Goal: Check status: Check status

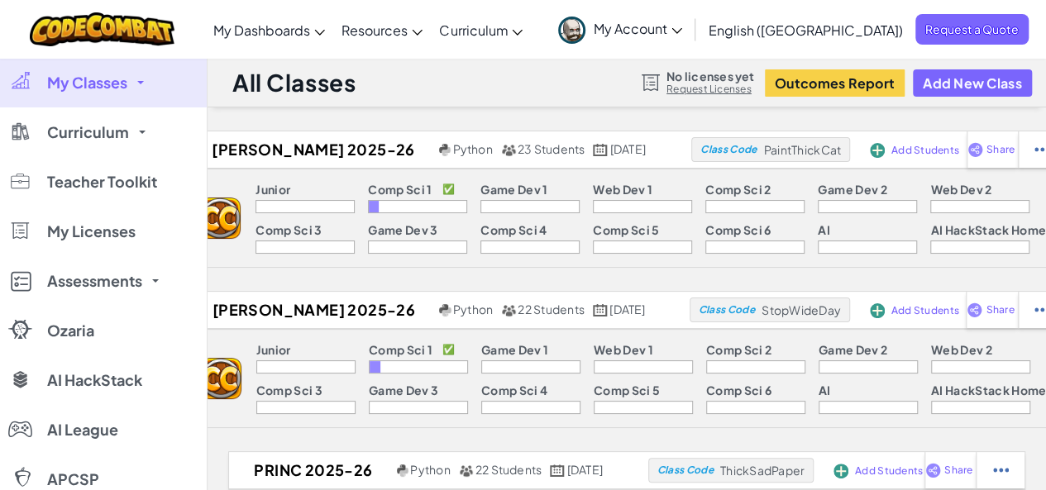
click at [131, 86] on link "My Classes" at bounding box center [103, 83] width 207 height 50
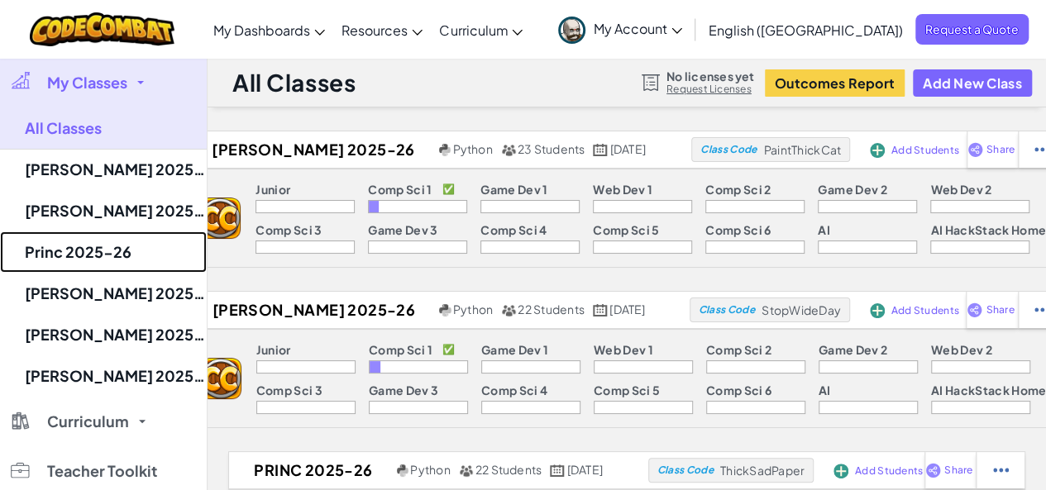
click at [104, 246] on link "Princ 2025-26" at bounding box center [103, 252] width 207 height 41
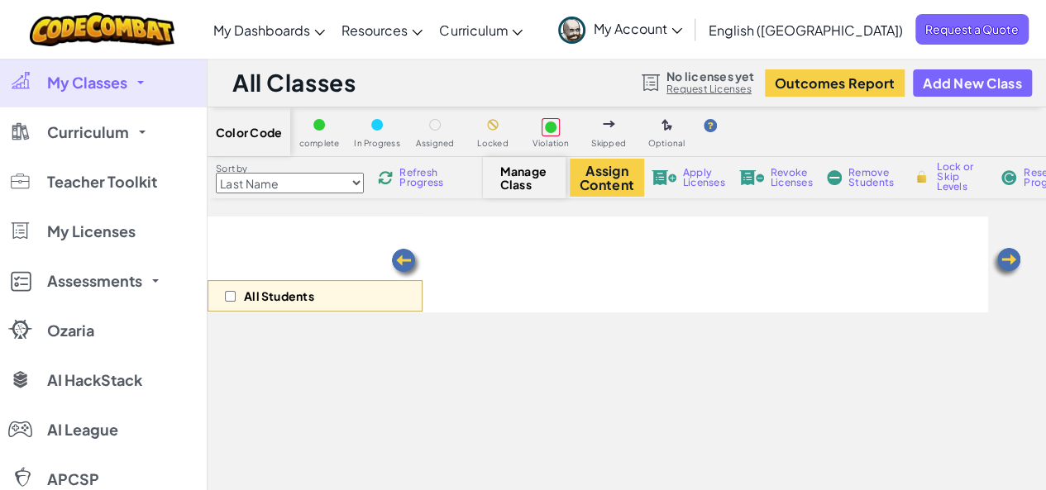
select select "560f1a9f22961295f9427742"
